Goal: Task Accomplishment & Management: Use online tool/utility

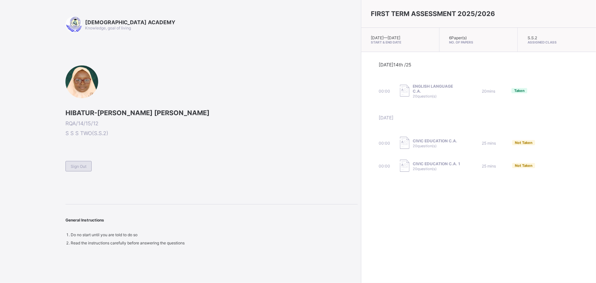
click at [76, 169] on span "Sign Out" at bounding box center [79, 166] width 16 height 5
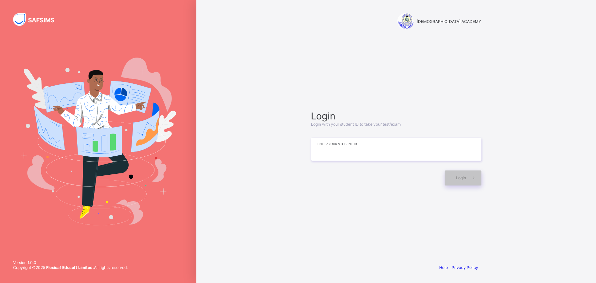
click at [334, 150] on input at bounding box center [396, 149] width 170 height 23
type input "*"
click at [479, 180] on span at bounding box center [474, 178] width 15 height 15
click at [432, 138] on input "**********" at bounding box center [396, 149] width 170 height 23
type input "*"
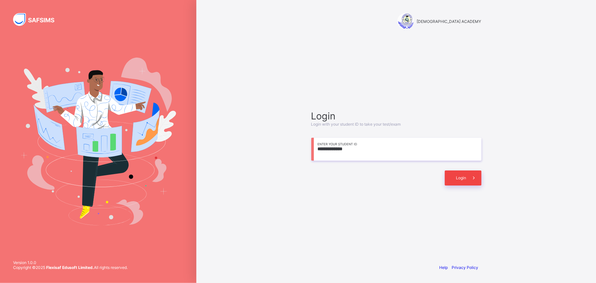
type input "**********"
click at [461, 179] on span "Login" at bounding box center [462, 178] width 10 height 5
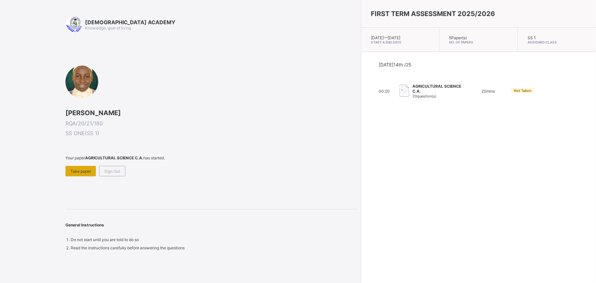
click at [74, 169] on span "Take paper" at bounding box center [80, 171] width 21 height 5
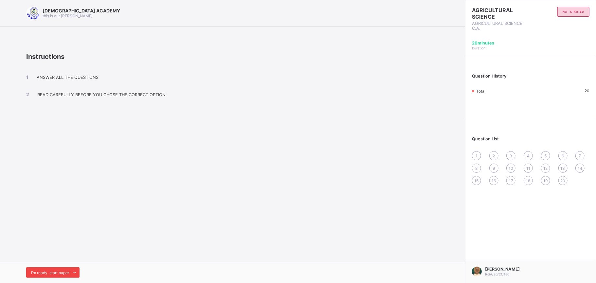
click at [67, 270] on div "I’m ready, start paper" at bounding box center [52, 273] width 53 height 10
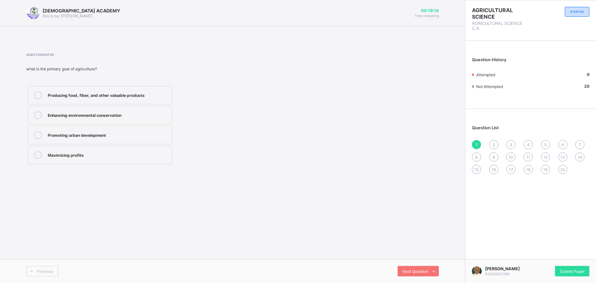
click at [154, 94] on div "Producing food, fiber, and other valuable products" at bounding box center [108, 94] width 121 height 7
click at [424, 268] on div "Next Question" at bounding box center [418, 271] width 41 height 10
click at [79, 117] on div "Precision Agriculture" at bounding box center [108, 114] width 121 height 7
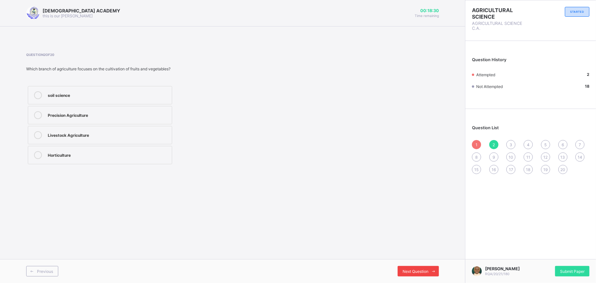
click at [421, 269] on div "Next Question" at bounding box center [418, 271] width 41 height 10
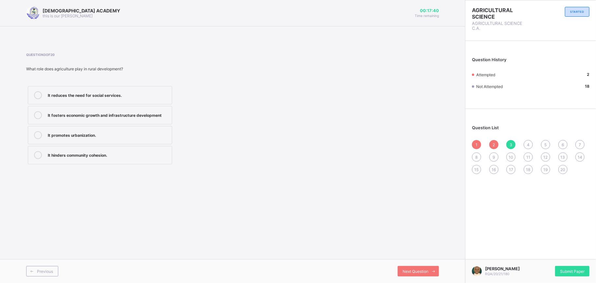
click at [493, 145] on div "2" at bounding box center [494, 144] width 9 height 9
click at [95, 150] on label "Horticulture" at bounding box center [100, 155] width 144 height 18
click at [508, 141] on div "3" at bounding box center [511, 144] width 9 height 9
drag, startPoint x: 28, startPoint y: 69, endPoint x: 126, endPoint y: 68, distance: 98.3
click at [126, 68] on div "What role does agriculture play in rural development?" at bounding box center [149, 68] width 246 height 5
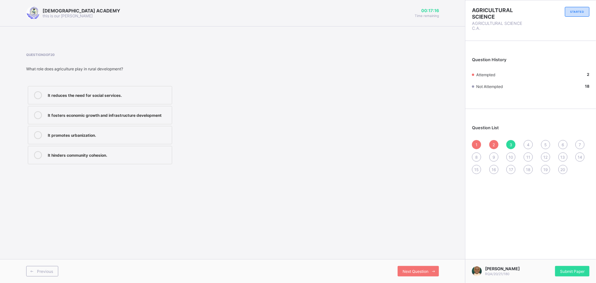
click at [94, 113] on div "It fosters economic growth and infrastructure development" at bounding box center [108, 114] width 121 height 7
click at [561, 172] on span "20" at bounding box center [563, 169] width 5 height 5
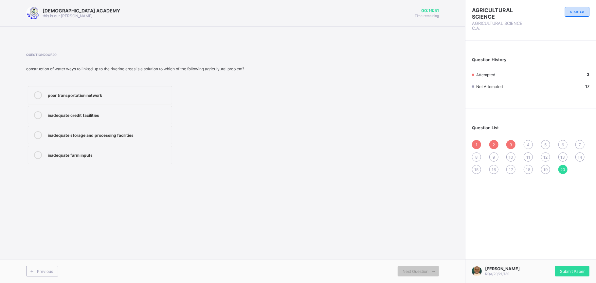
click at [527, 143] on div "4" at bounding box center [528, 144] width 9 height 9
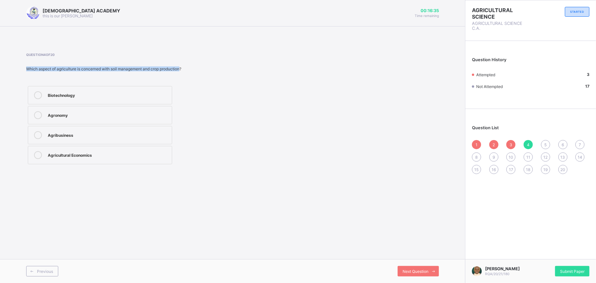
drag, startPoint x: 26, startPoint y: 67, endPoint x: 182, endPoint y: 71, distance: 156.9
click at [182, 71] on div "[DEMOGRAPHIC_DATA] ACADEMY this is our [PERSON_NAME] 00:16:35 Time remaining Qu…" at bounding box center [232, 141] width 465 height 283
copy div "Which aspect of agriculture is concerned with soil management and crop producti…"
click at [213, 86] on div "Biotechnology Agronomy Agribusiness Agricultural Economics" at bounding box center [149, 126] width 246 height 82
click at [79, 113] on div "Agronomy" at bounding box center [108, 114] width 121 height 7
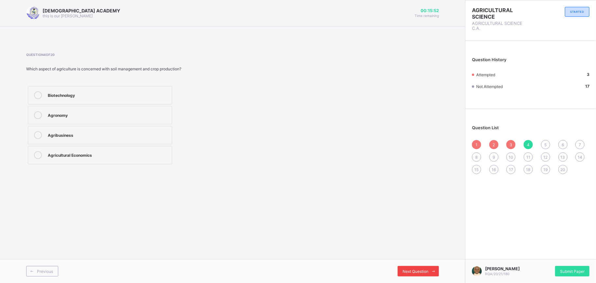
click at [430, 269] on span at bounding box center [434, 271] width 10 height 10
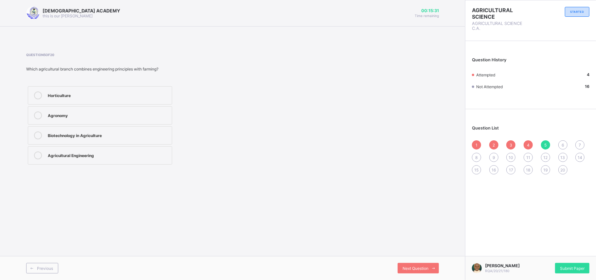
click at [90, 153] on div "Agricultural Engineering" at bounding box center [108, 154] width 121 height 7
click at [426, 264] on div "Next Question" at bounding box center [418, 268] width 41 height 10
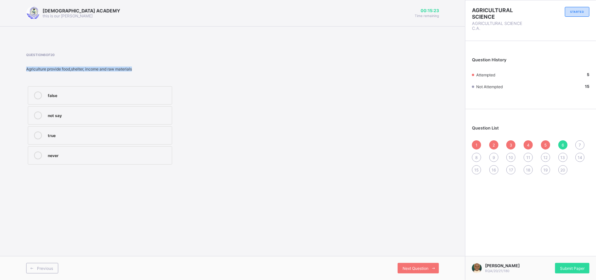
drag, startPoint x: 27, startPoint y: 69, endPoint x: 135, endPoint y: 69, distance: 108.7
click at [135, 69] on div "Agriculture provide food,shelter, income and raw materials" at bounding box center [149, 68] width 246 height 5
copy div "Agriculture provide food,shelter, income and raw materials"
click at [101, 139] on div "true" at bounding box center [108, 135] width 121 height 8
click at [413, 268] on span "Next Question" at bounding box center [416, 268] width 26 height 5
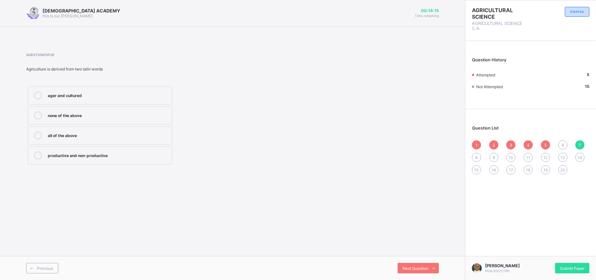
click at [82, 97] on div "ager and cultured" at bounding box center [108, 94] width 121 height 7
click at [411, 267] on span "Next Question" at bounding box center [416, 268] width 26 height 5
click at [82, 89] on label "provision of crisis" at bounding box center [100, 95] width 144 height 18
click at [413, 268] on span "Next Question" at bounding box center [416, 268] width 26 height 5
drag, startPoint x: 596, startPoint y: 1, endPoint x: 332, endPoint y: 50, distance: 268.7
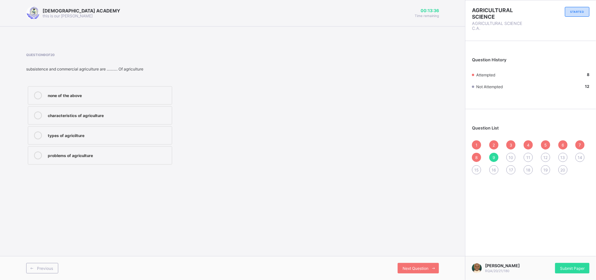
click at [332, 50] on div "Question 9 of 20 subsistence and commercial agriculture are ………. Of agriculture…" at bounding box center [232, 109] width 413 height 133
click at [134, 127] on label "types of agricilture" at bounding box center [100, 135] width 144 height 18
click at [426, 265] on div "Next Question" at bounding box center [418, 268] width 41 height 10
click at [477, 159] on span "8" at bounding box center [477, 157] width 2 height 5
click at [497, 155] on div "9" at bounding box center [494, 157] width 9 height 9
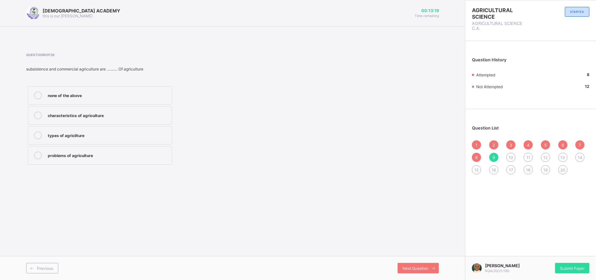
click at [80, 141] on label "types of agricilture" at bounding box center [100, 135] width 144 height 18
click at [422, 268] on span "Next Question" at bounding box center [416, 268] width 26 height 5
click at [61, 117] on div "fighting" at bounding box center [108, 114] width 121 height 7
click at [425, 271] on div "Next Question" at bounding box center [418, 268] width 41 height 10
click at [70, 112] on div "soil science" at bounding box center [108, 114] width 121 height 7
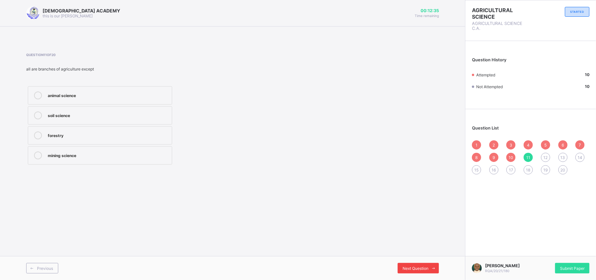
click at [426, 271] on div "Next Question" at bounding box center [418, 268] width 41 height 10
click at [53, 138] on div "animal" at bounding box center [108, 134] width 121 height 7
click at [403, 266] on span "Next Question" at bounding box center [416, 268] width 26 height 5
click at [582, 157] on span "14" at bounding box center [580, 157] width 5 height 5
click at [477, 171] on span "15" at bounding box center [477, 169] width 4 height 5
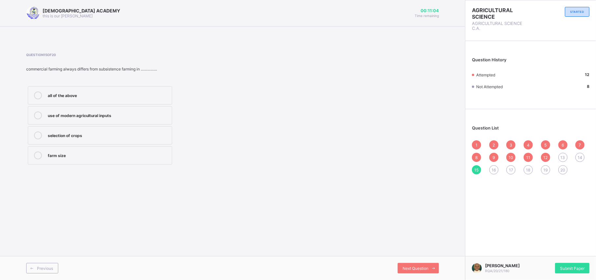
click at [559, 155] on div "13" at bounding box center [563, 157] width 9 height 9
click at [110, 130] on label "profit" at bounding box center [100, 135] width 144 height 18
click at [420, 266] on span "Next Question" at bounding box center [416, 268] width 26 height 5
click at [542, 155] on div "12" at bounding box center [545, 157] width 9 height 9
click at [580, 155] on span "14" at bounding box center [580, 157] width 5 height 5
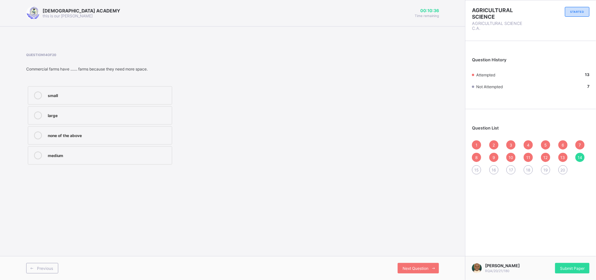
click at [565, 156] on span "13" at bounding box center [563, 157] width 5 height 5
click at [139, 138] on div "profit" at bounding box center [108, 134] width 121 height 7
click at [37, 133] on icon at bounding box center [38, 135] width 8 height 8
click at [37, 132] on icon at bounding box center [38, 135] width 8 height 8
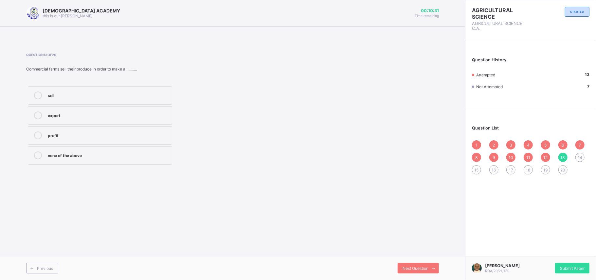
click at [37, 132] on icon at bounding box center [38, 135] width 8 height 8
click at [56, 119] on div "export" at bounding box center [108, 115] width 121 height 8
click at [78, 100] on label "sell" at bounding box center [100, 95] width 144 height 18
click at [100, 134] on div "profit" at bounding box center [108, 134] width 121 height 7
click at [424, 266] on span "Next Question" at bounding box center [416, 268] width 26 height 5
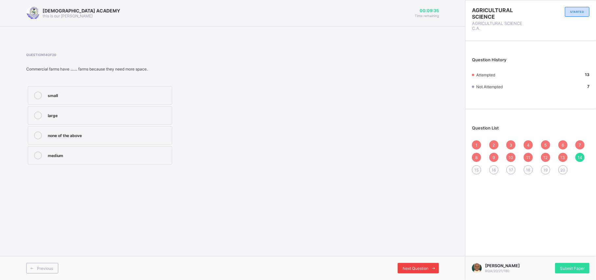
click at [423, 266] on span "Next Question" at bounding box center [416, 268] width 26 height 5
click at [579, 154] on div "14" at bounding box center [580, 157] width 9 height 9
click at [560, 157] on div "13" at bounding box center [563, 157] width 9 height 9
click at [583, 155] on div "14" at bounding box center [580, 157] width 9 height 9
click at [70, 116] on div "large" at bounding box center [108, 114] width 121 height 7
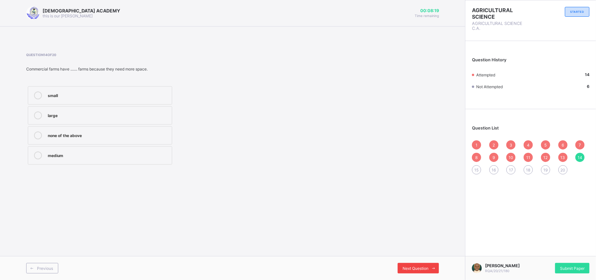
click at [412, 270] on span "Next Question" at bounding box center [416, 268] width 26 height 5
click at [333, 184] on div "RAUDHATUL QUR'AN ACADEMY this is our [PERSON_NAME] 00:07:18 Time remaining Ques…" at bounding box center [232, 140] width 465 height 280
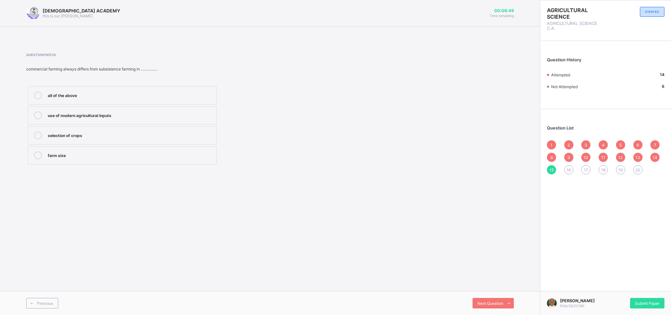
click at [109, 94] on div "all of the above" at bounding box center [130, 94] width 165 height 7
click at [508, 283] on span at bounding box center [508, 303] width 10 height 10
click at [125, 147] on label "for the benefit of his family" at bounding box center [122, 155] width 189 height 18
click at [483, 283] on div "Next Question" at bounding box center [493, 303] width 41 height 10
click at [107, 93] on div "Equipping farmers with skills and knowledge for modern agriculture" at bounding box center [130, 94] width 165 height 7
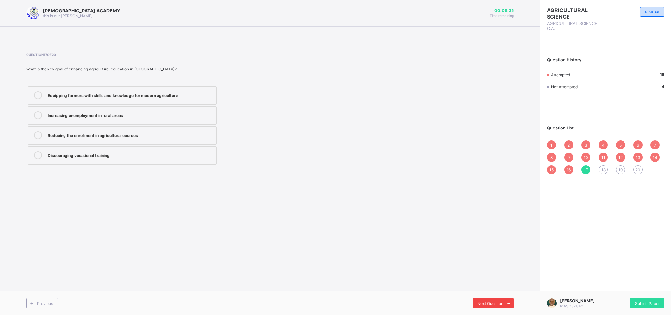
click at [498, 283] on span "Next Question" at bounding box center [491, 303] width 26 height 5
click at [496, 283] on span "Next Question" at bounding box center [491, 303] width 26 height 5
click at [596, 170] on span "18" at bounding box center [603, 169] width 4 height 5
click at [65, 163] on label "Increased unemployment in rural areas" at bounding box center [122, 155] width 189 height 18
click at [487, 283] on div "Next Question" at bounding box center [493, 303] width 41 height 10
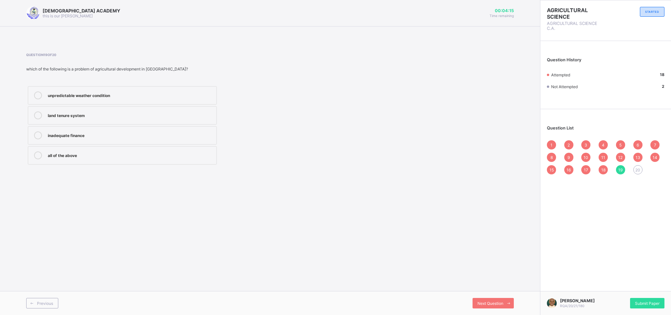
click at [114, 162] on label "all of the above" at bounding box center [122, 155] width 189 height 18
click at [505, 283] on span at bounding box center [508, 303] width 10 height 10
click at [582, 1] on div "AGRICULTURAL SCIENCE AGRICULTURAL SCIENCE C.A. STARTED" at bounding box center [605, 18] width 131 height 37
click at [85, 94] on div "poor transportation network" at bounding box center [130, 94] width 165 height 7
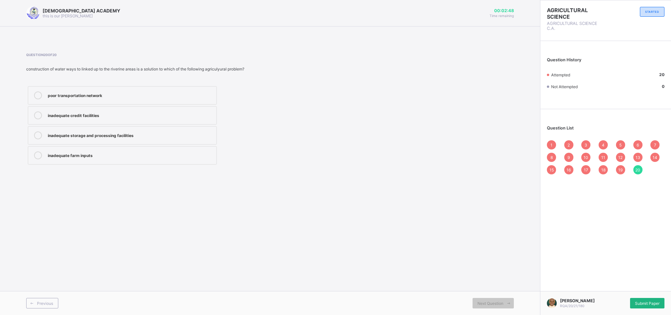
click at [596, 283] on div "Submit Paper" at bounding box center [647, 303] width 34 height 10
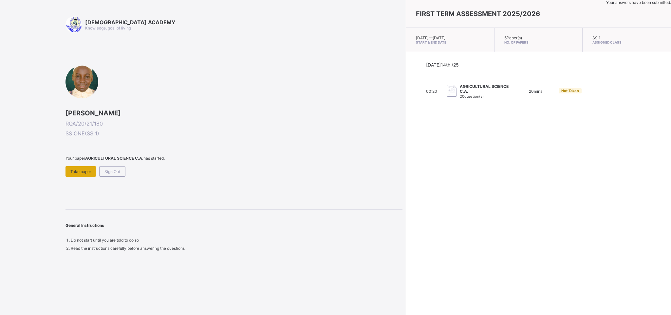
click at [85, 166] on div "Take paper" at bounding box center [81, 171] width 30 height 10
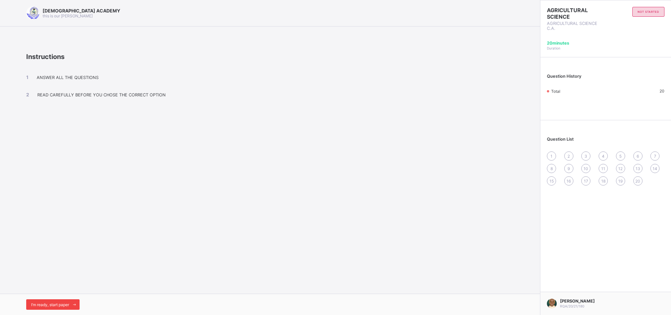
click at [58, 283] on span "I’m ready, start paper" at bounding box center [50, 304] width 38 height 5
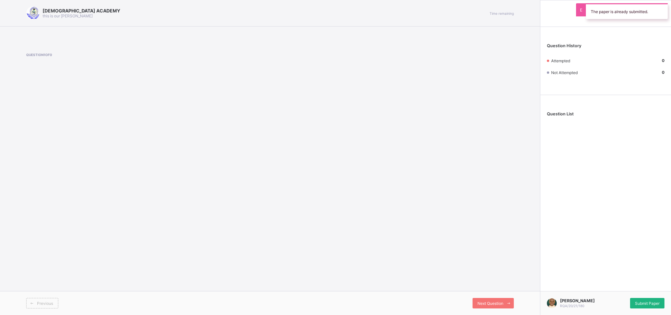
click at [596, 283] on span "Submit Paper" at bounding box center [647, 303] width 25 height 5
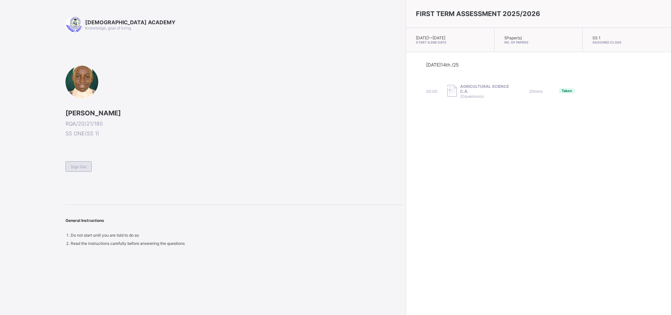
click at [79, 165] on span "Sign Out" at bounding box center [79, 166] width 16 height 5
